Goal: Task Accomplishment & Management: Complete application form

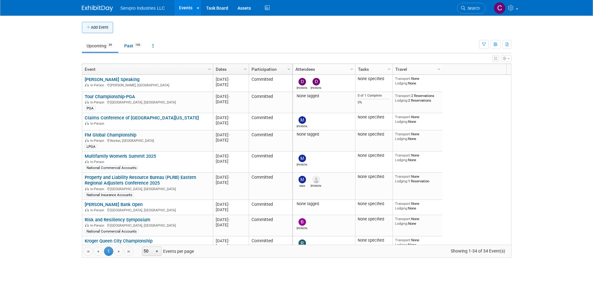
click at [105, 26] on button "Add Event" at bounding box center [97, 27] width 31 height 11
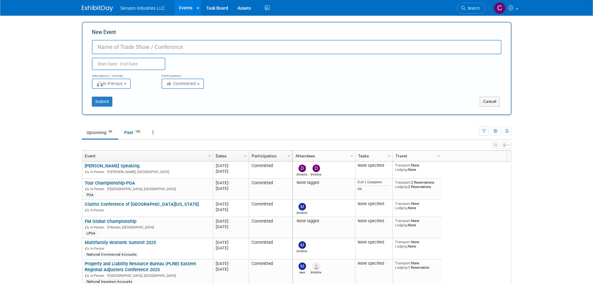
click at [107, 45] on input "New Event" at bounding box center [297, 47] width 410 height 14
paste input "[PERSON_NAME] Real Estate & Hospitality Conference"
type input "[PERSON_NAME] Real Estate & Hospitality Conference"
click at [110, 66] on body "Servpro Industries LLC Events Add Event Bulk Upload Events Shareable Event Boar…" at bounding box center [296, 142] width 593 height 284
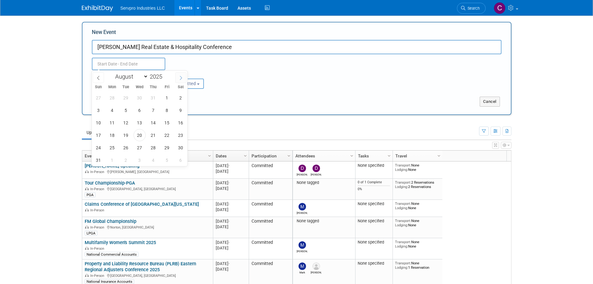
click at [182, 77] on icon at bounding box center [181, 78] width 4 height 4
select select "10"
click at [138, 110] on span "5" at bounding box center [140, 110] width 12 height 12
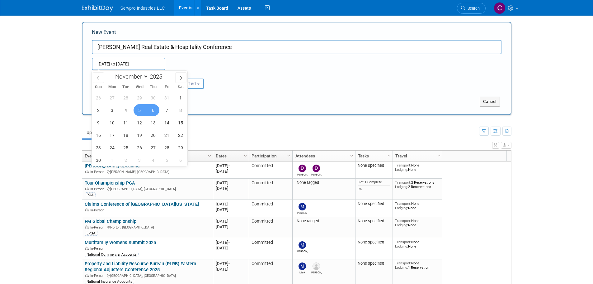
click at [158, 108] on span "6" at bounding box center [153, 110] width 12 height 12
type input "Nov 5, 2025 to Nov 6, 2025"
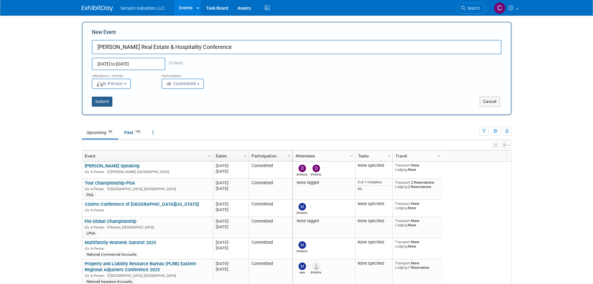
click at [100, 102] on button "Submit" at bounding box center [102, 102] width 21 height 10
type input "[PERSON_NAME] Real Estate & Hospitality Conference"
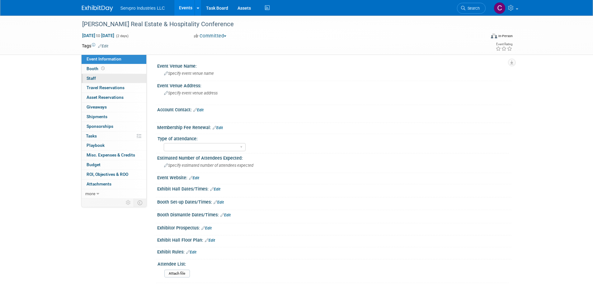
click at [89, 76] on span "Staff 0" at bounding box center [91, 78] width 9 height 5
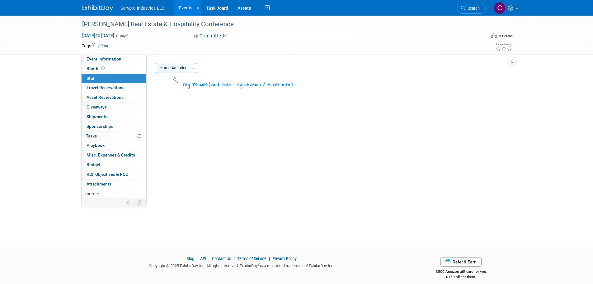
click at [172, 72] on button "Add Attendee" at bounding box center [173, 68] width 35 height 10
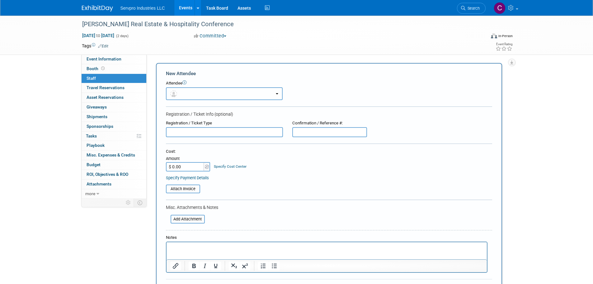
click at [186, 98] on button "button" at bounding box center [224, 93] width 117 height 13
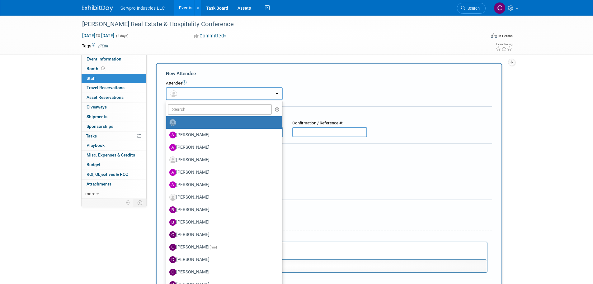
click at [186, 98] on button "button" at bounding box center [224, 93] width 117 height 13
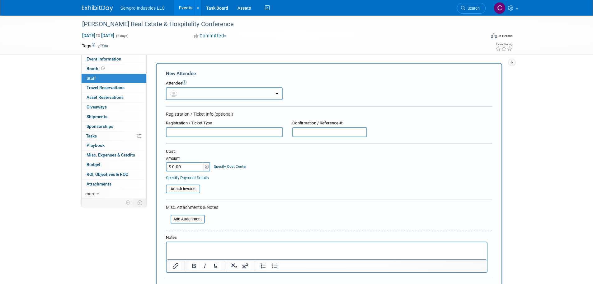
click at [186, 98] on button "button" at bounding box center [224, 93] width 117 height 13
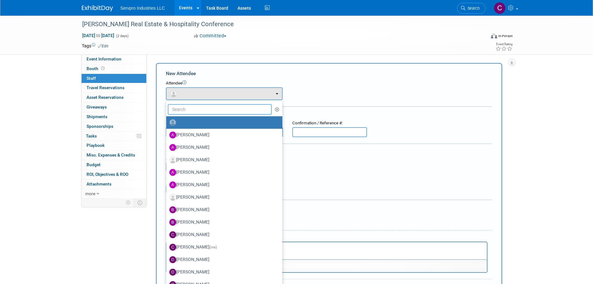
click at [188, 111] on input "text" at bounding box center [220, 109] width 104 height 11
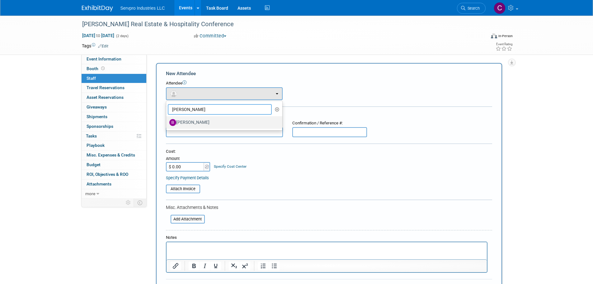
type input "brian"
click at [183, 121] on label "Brian Donnelly" at bounding box center [222, 122] width 107 height 10
click at [167, 121] on input "Brian Donnelly" at bounding box center [165, 122] width 4 height 4
select select "88d74551-c175-4443-9460-1fafd89f19d2"
select select "4"
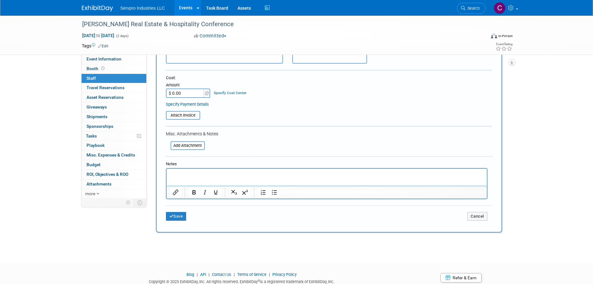
scroll to position [114, 0]
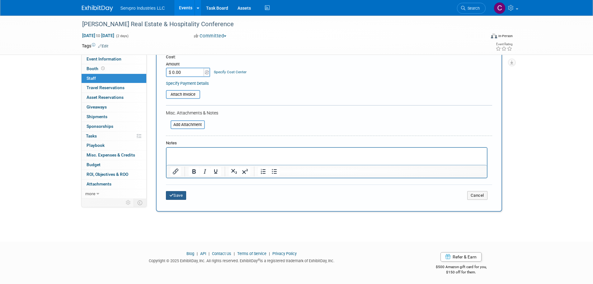
click at [179, 194] on button "Save" at bounding box center [176, 195] width 21 height 9
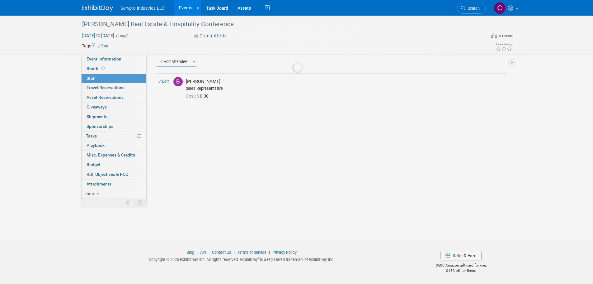
scroll to position [6, 0]
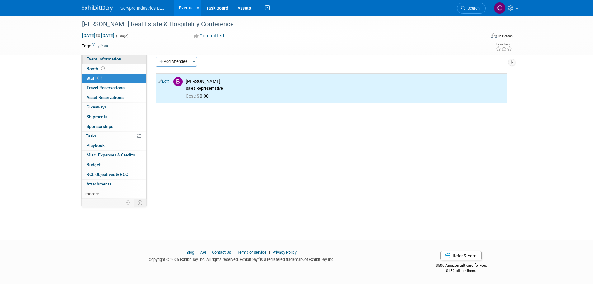
click at [107, 61] on span "Event Information" at bounding box center [104, 58] width 35 height 5
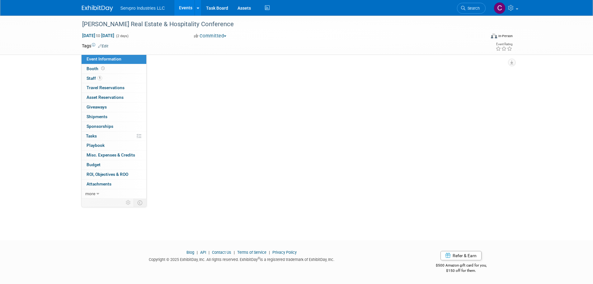
scroll to position [0, 0]
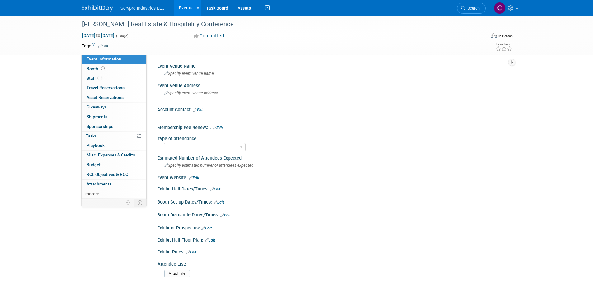
click at [198, 177] on link "Edit" at bounding box center [194, 178] width 10 height 4
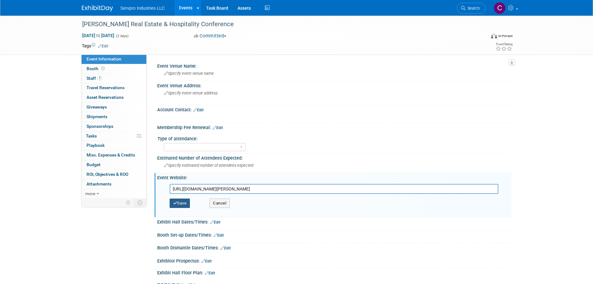
type input "[URL][DOMAIN_NAME][PERSON_NAME]"
click at [183, 204] on button "Save" at bounding box center [180, 202] width 21 height 9
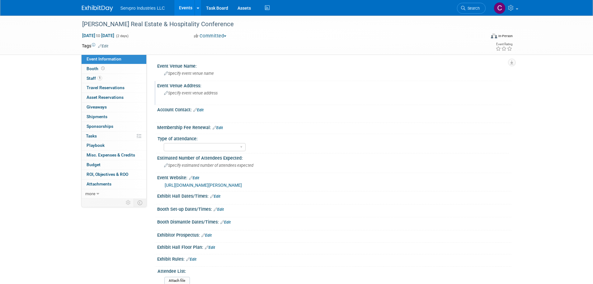
click at [174, 94] on span "Specify event venue address" at bounding box center [191, 93] width 54 height 5
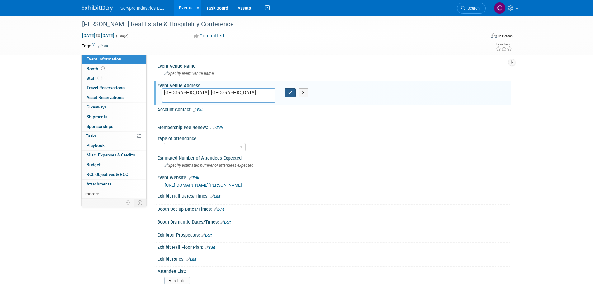
type textarea "[GEOGRAPHIC_DATA], [GEOGRAPHIC_DATA]"
click at [290, 91] on icon "button" at bounding box center [290, 92] width 4 height 4
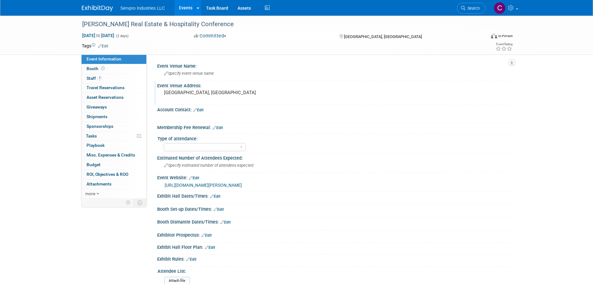
click at [188, 9] on link "Events" at bounding box center [185, 8] width 23 height 16
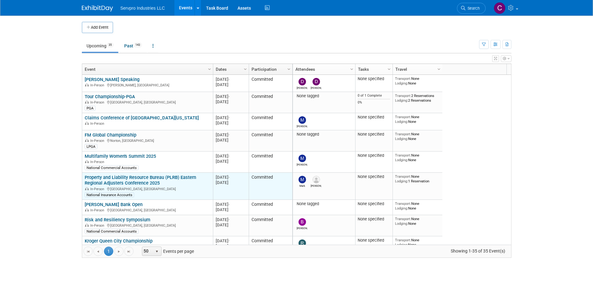
click at [116, 178] on link "Property and Liability Resource Bureau (PLRB) Eastern Regional Adjusters Confer…" at bounding box center [140, 180] width 111 height 12
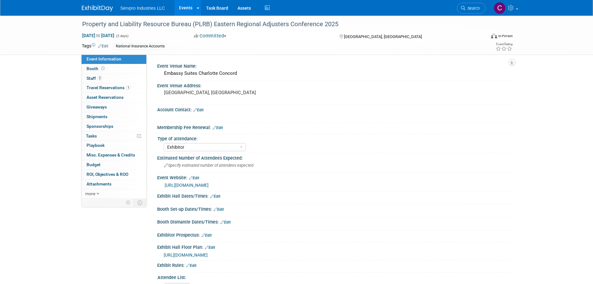
select select "Exhibitor"
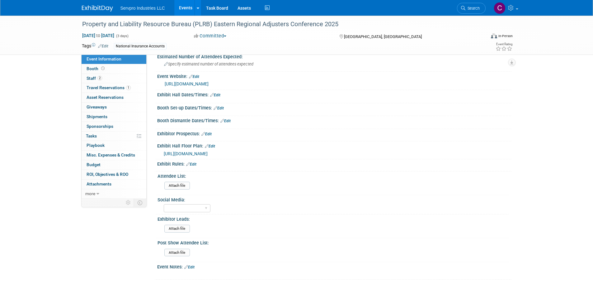
scroll to position [164, 0]
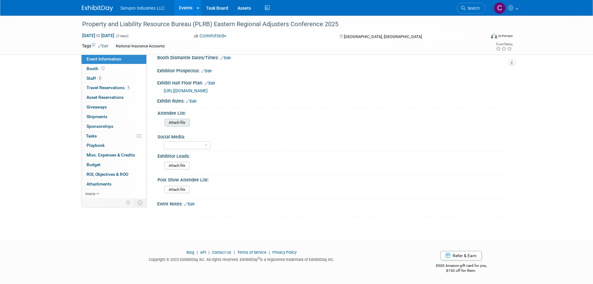
click at [174, 119] on input "file" at bounding box center [147, 122] width 85 height 7
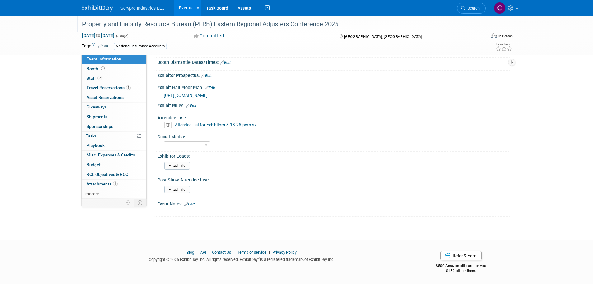
click at [138, 24] on div "Property and Liability Resource Bureau (PLRB) Eastern Regional Adjusters Confer…" at bounding box center [278, 24] width 396 height 11
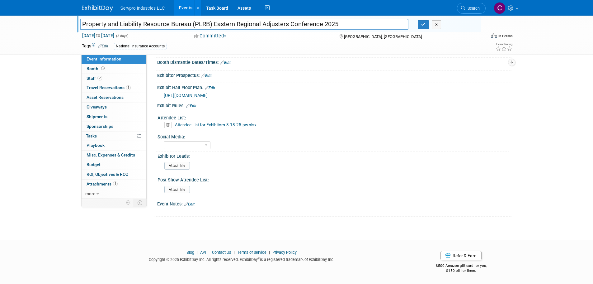
drag, startPoint x: 212, startPoint y: 22, endPoint x: 346, endPoint y: 9, distance: 134.2
type input "Property and Liability Resource Bureau (PLRB) Innovation Summit 2025"
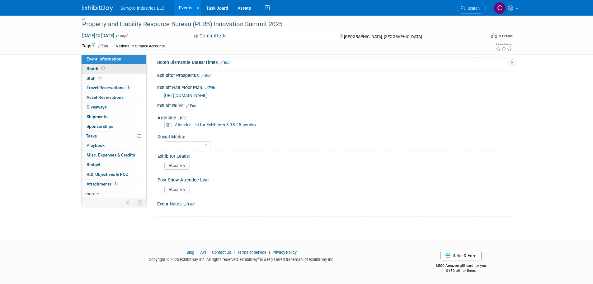
click at [89, 65] on link "Booth" at bounding box center [114, 68] width 65 height 9
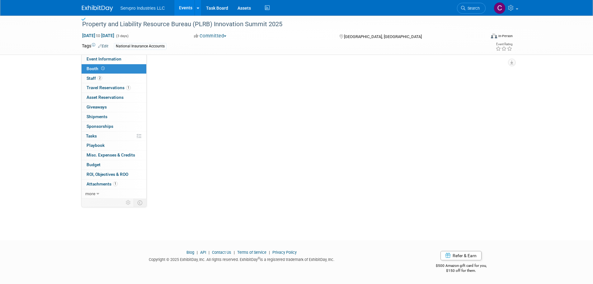
scroll to position [0, 0]
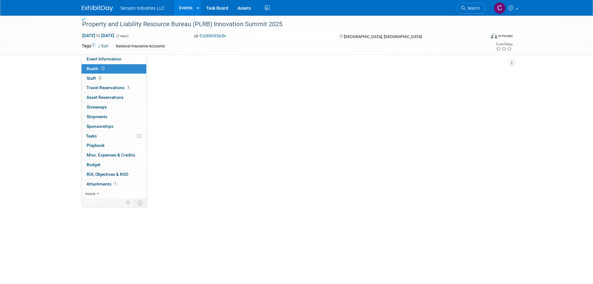
click at [89, 65] on link "Booth" at bounding box center [114, 68] width 65 height 9
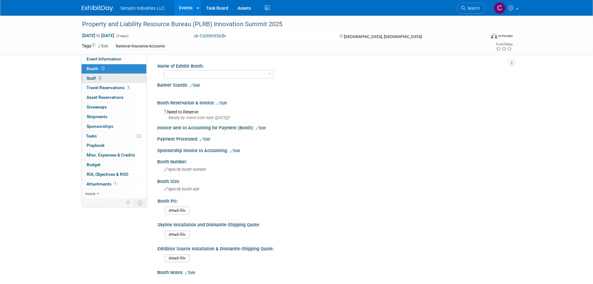
click at [91, 74] on link "2 Staff 2" at bounding box center [114, 78] width 65 height 9
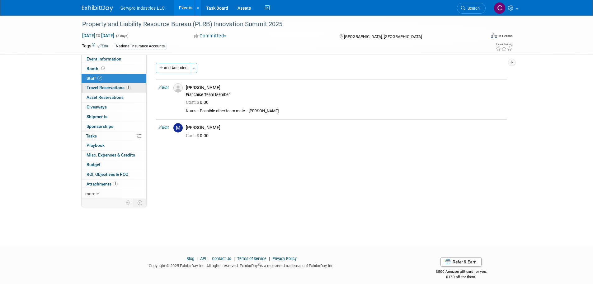
click at [101, 90] on span "Travel Reservations 1" at bounding box center [109, 87] width 44 height 5
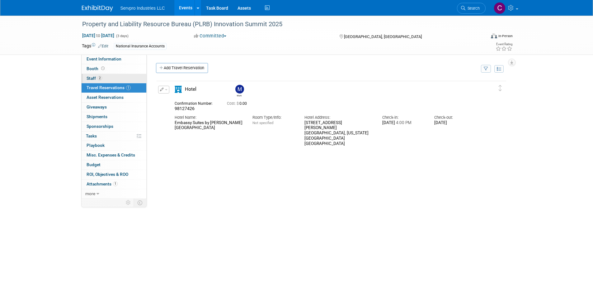
click at [115, 77] on link "2 Staff 2" at bounding box center [114, 78] width 65 height 9
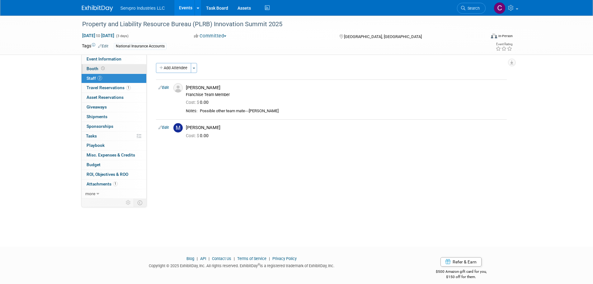
click at [116, 69] on link "Booth" at bounding box center [114, 68] width 65 height 9
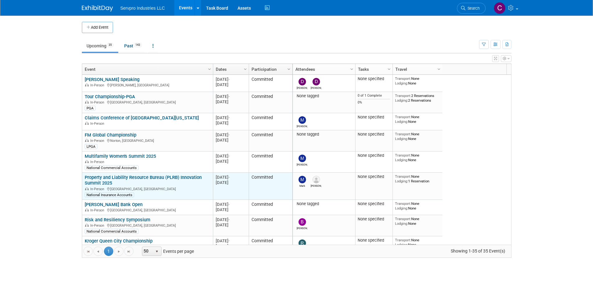
click at [148, 179] on link "Property and Liability Resource Bureau (PLRB) Innovation Summit 2025" at bounding box center [143, 180] width 117 height 12
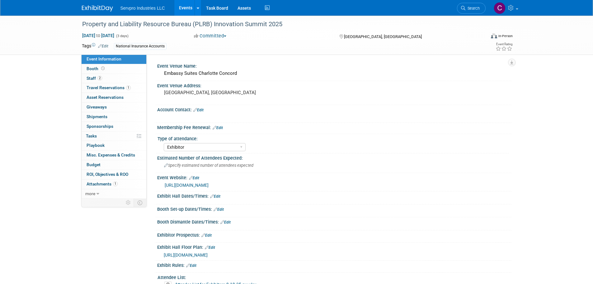
select select "Exhibitor"
click at [96, 67] on span "Booth" at bounding box center [96, 68] width 19 height 5
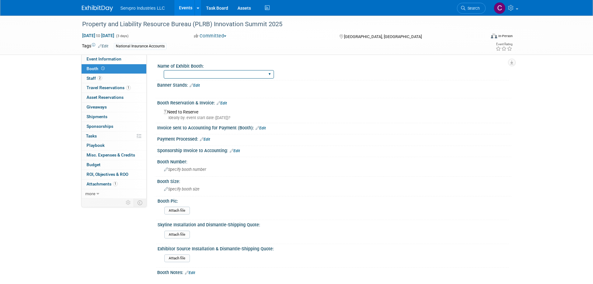
click at [171, 76] on select "Island Booth Tradewinds Immerse Popup 10 Foot Banner Stand Invita 10 Foot Strai…" at bounding box center [219, 74] width 110 height 8
select select "No Booth Needed"
click at [164, 70] on select "Island Booth Tradewinds Immerse Popup 10 Foot Banner Stand Invita 10 Foot Strai…" at bounding box center [219, 74] width 110 height 8
click at [108, 60] on span "Event Information" at bounding box center [104, 58] width 35 height 5
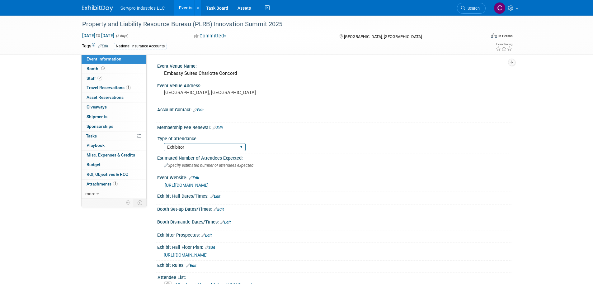
click at [190, 143] on select "Exhibitor Networking Event Only Sponsorship Only First Time Attending-Scope of …" at bounding box center [205, 147] width 82 height 8
select select "Networking Event Only"
click at [164, 143] on select "Exhibitor Networking Event Only Sponsorship Only First Time Attending-Scope of …" at bounding box center [205, 147] width 82 height 8
click at [98, 76] on span "2" at bounding box center [99, 78] width 5 height 5
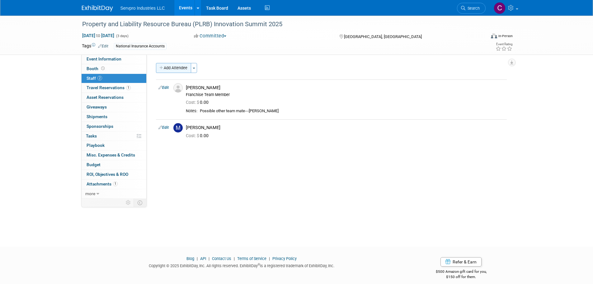
click at [182, 69] on button "Add Attendee" at bounding box center [173, 68] width 35 height 10
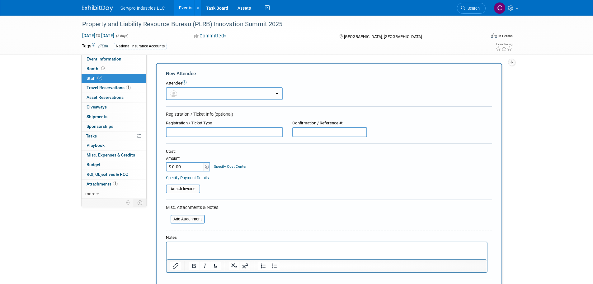
click at [195, 94] on button "button" at bounding box center [224, 93] width 117 height 13
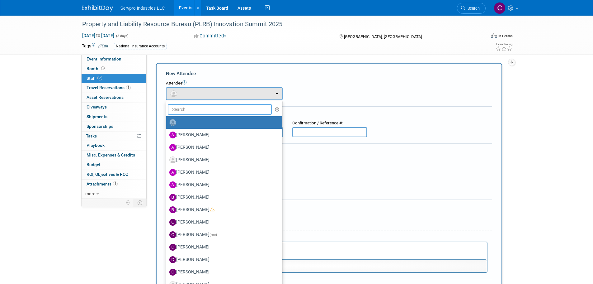
click at [195, 111] on input "text" at bounding box center [220, 109] width 104 height 11
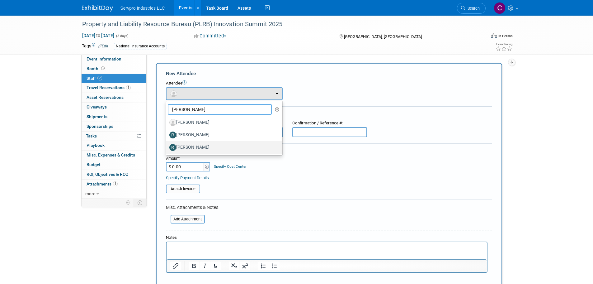
type input "[PERSON_NAME]"
click at [184, 144] on label "[PERSON_NAME]" at bounding box center [222, 147] width 107 height 10
click at [167, 144] on input "[PERSON_NAME]" at bounding box center [165, 146] width 4 height 4
select select "e6327b4d-b617-437d-972f-a67eb18f58ba"
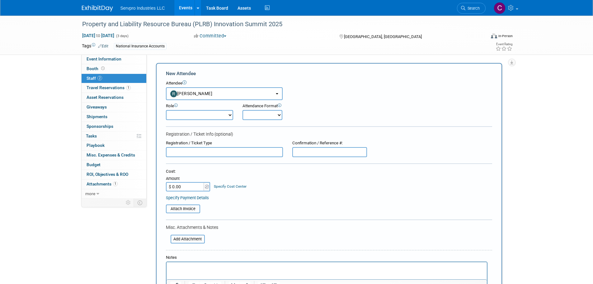
click at [181, 185] on input "$ 0.00" at bounding box center [185, 186] width 39 height 9
type input "$ 795.00"
click at [299, 156] on input "text" at bounding box center [329, 152] width 75 height 10
paste input "5JNZ4ZY57MQ"
type input "5JNZ4ZY57MQ"
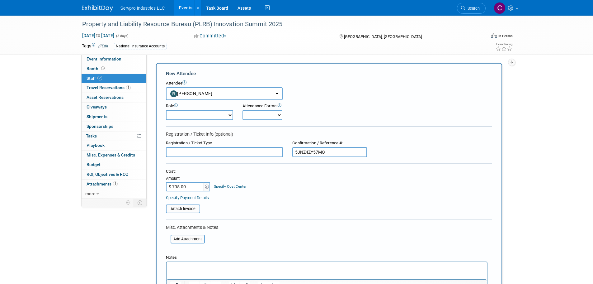
click at [364, 183] on div "Cost: Amount $ 795.00 Specify Cost Center Cost Center -- Not Specified --" at bounding box center [329, 179] width 326 height 23
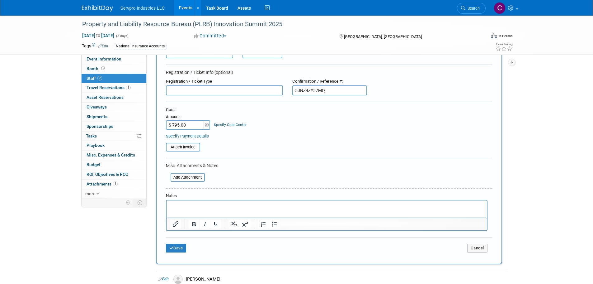
scroll to position [91, 0]
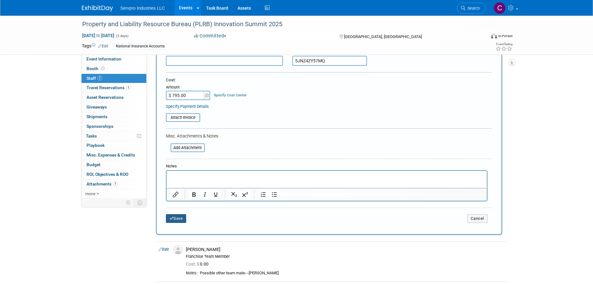
click at [175, 215] on button "Save" at bounding box center [176, 218] width 21 height 9
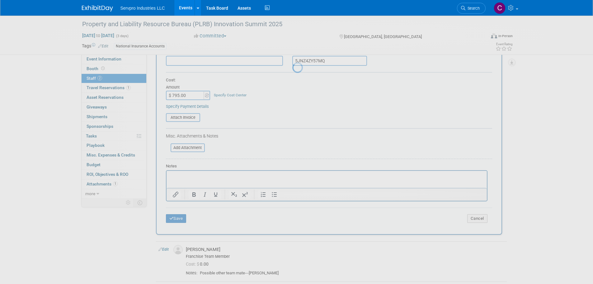
scroll to position [6, 0]
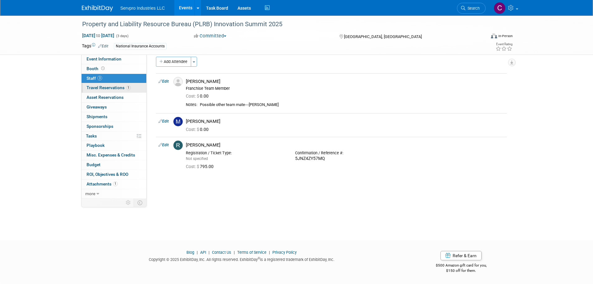
click at [110, 87] on span "Travel Reservations 1" at bounding box center [109, 87] width 44 height 5
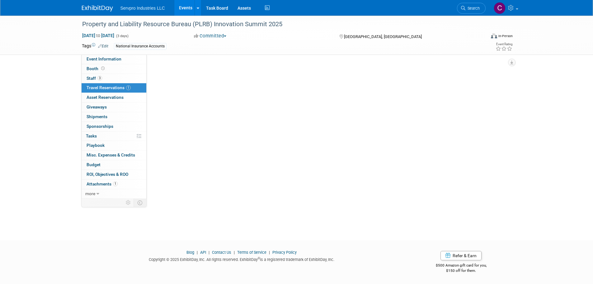
scroll to position [0, 0]
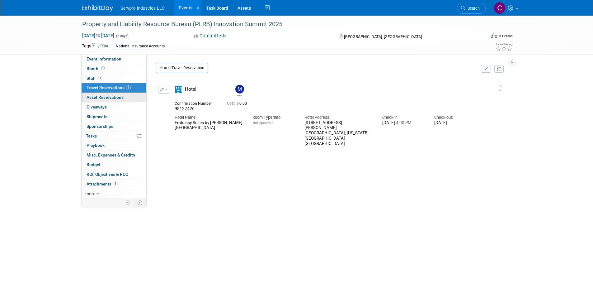
click at [106, 97] on span "Asset Reservations 0" at bounding box center [105, 97] width 37 height 5
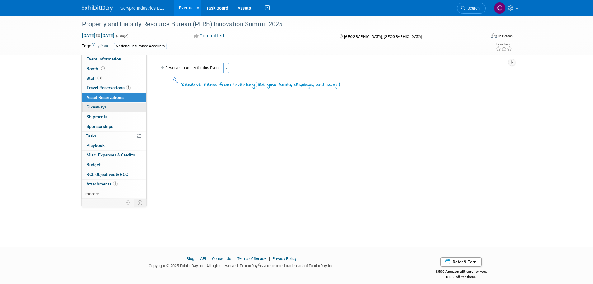
click at [101, 111] on link "0 Giveaways 0" at bounding box center [114, 106] width 65 height 9
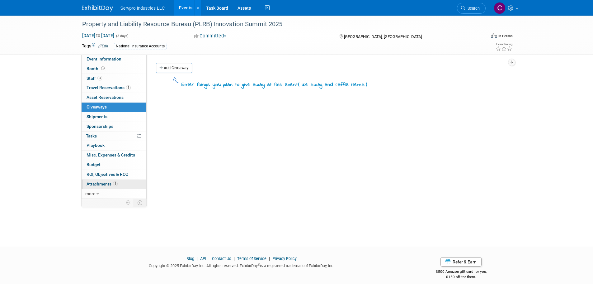
click at [96, 182] on span "Attachments 1" at bounding box center [102, 183] width 31 height 5
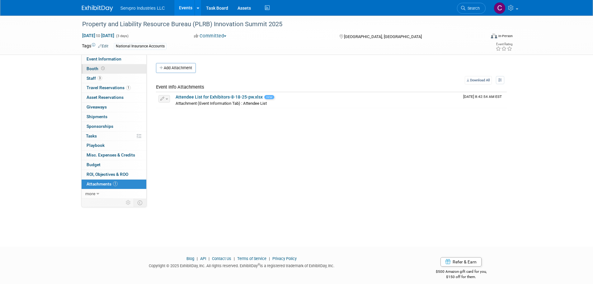
drag, startPoint x: 93, startPoint y: 68, endPoint x: 88, endPoint y: 68, distance: 4.7
click at [88, 68] on span "Booth" at bounding box center [96, 68] width 19 height 5
select select "No Booth Needed"
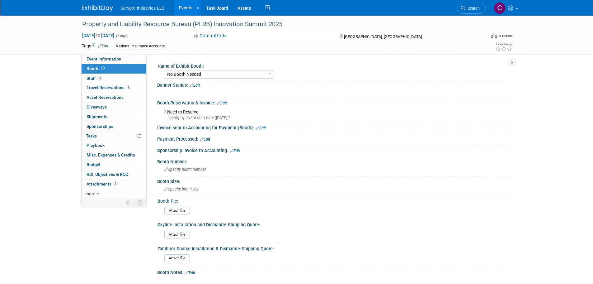
click at [85, 67] on link "Booth" at bounding box center [114, 68] width 65 height 9
select select "No Booth Needed"
click at [97, 60] on span "Event Information" at bounding box center [104, 58] width 35 height 5
select select "Networking Event Only"
